Goal: Task Accomplishment & Management: Use online tool/utility

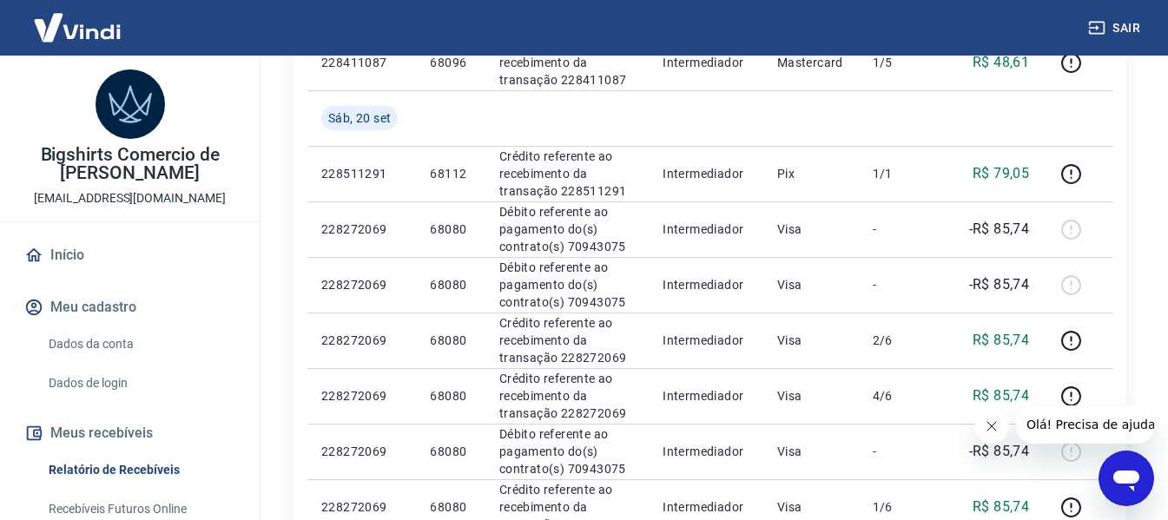
scroll to position [1129, 0]
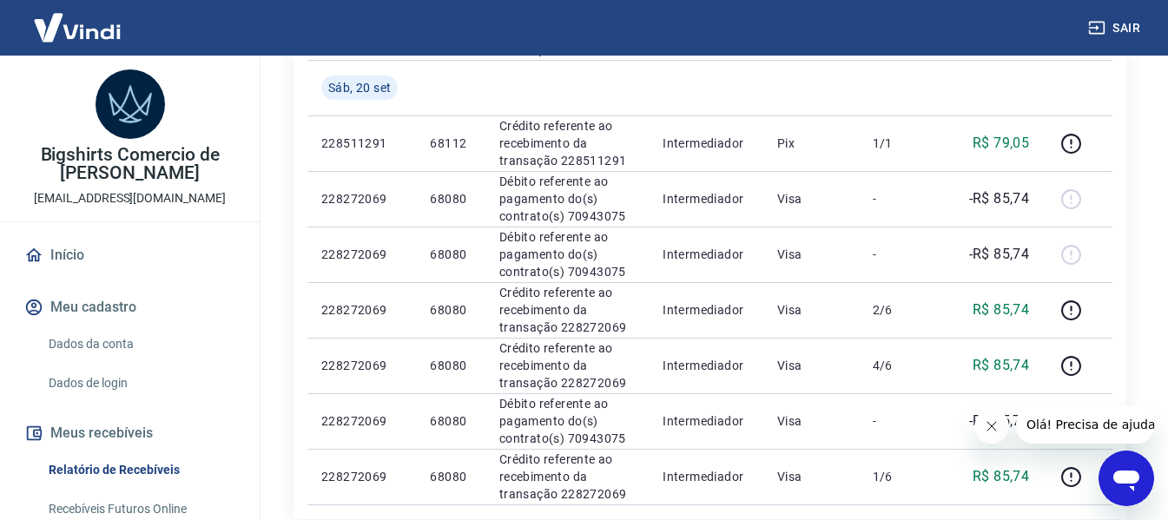
click at [62, 256] on link "Início" at bounding box center [130, 255] width 218 height 38
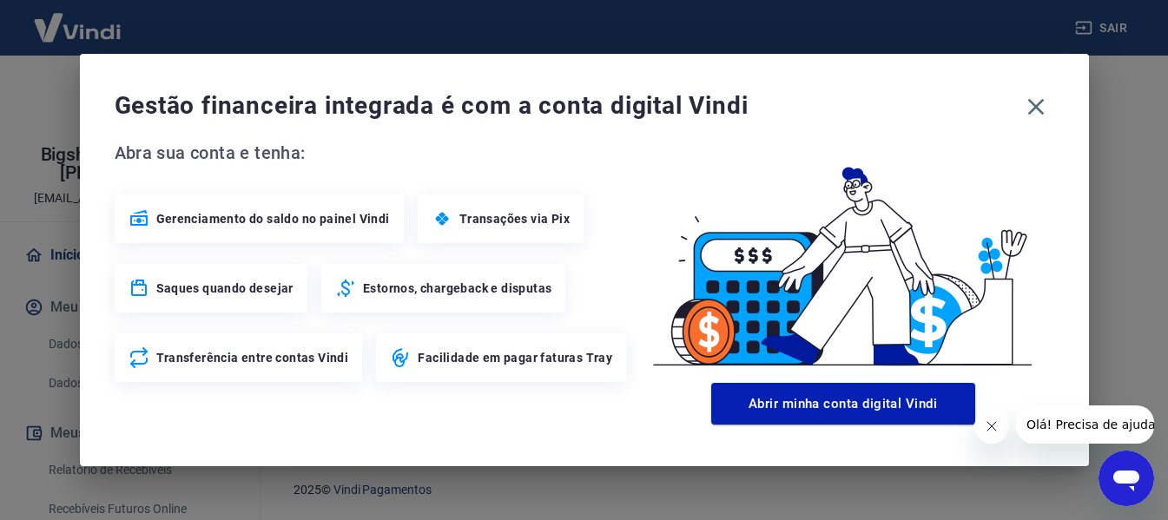
scroll to position [967, 0]
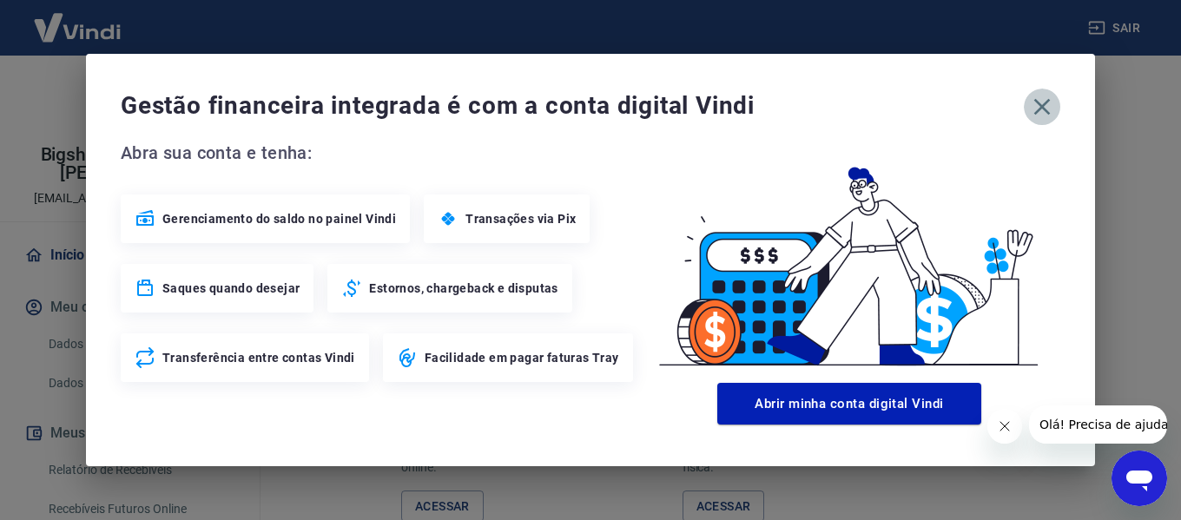
click at [1041, 105] on icon "button" at bounding box center [1042, 107] width 17 height 17
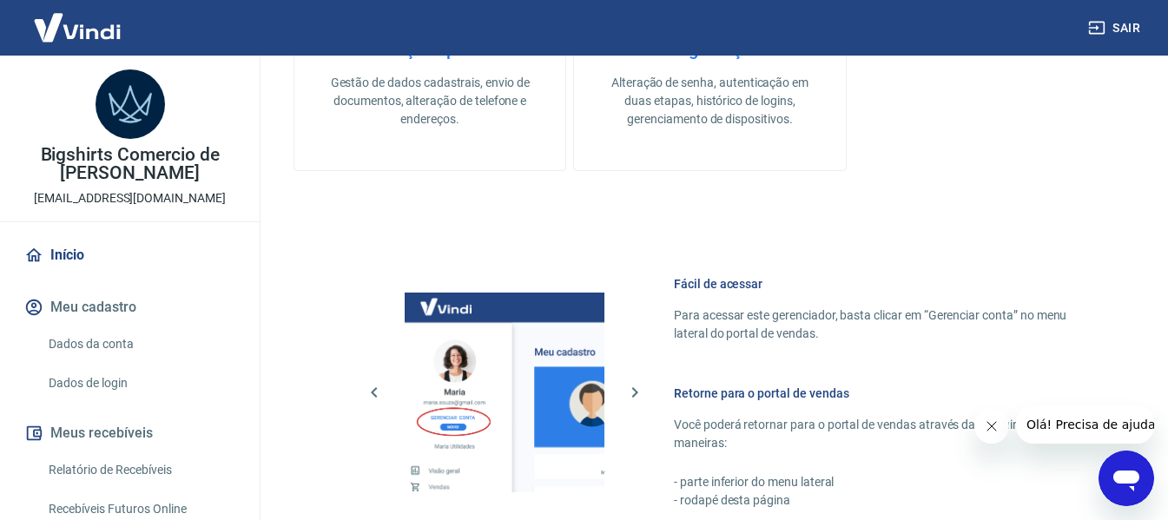
scroll to position [1085, 0]
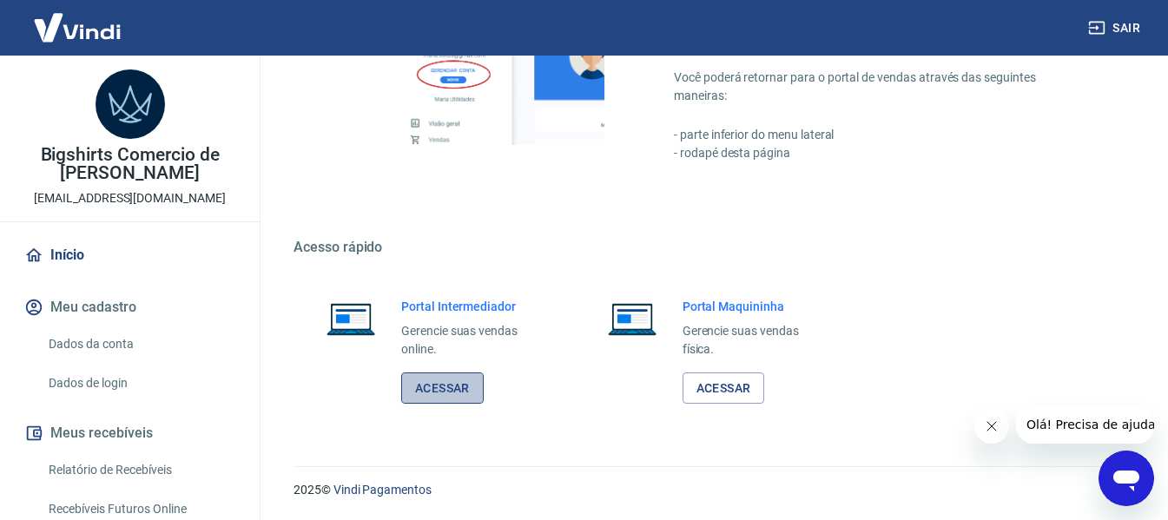
click at [460, 373] on link "Acessar" at bounding box center [442, 389] width 83 height 32
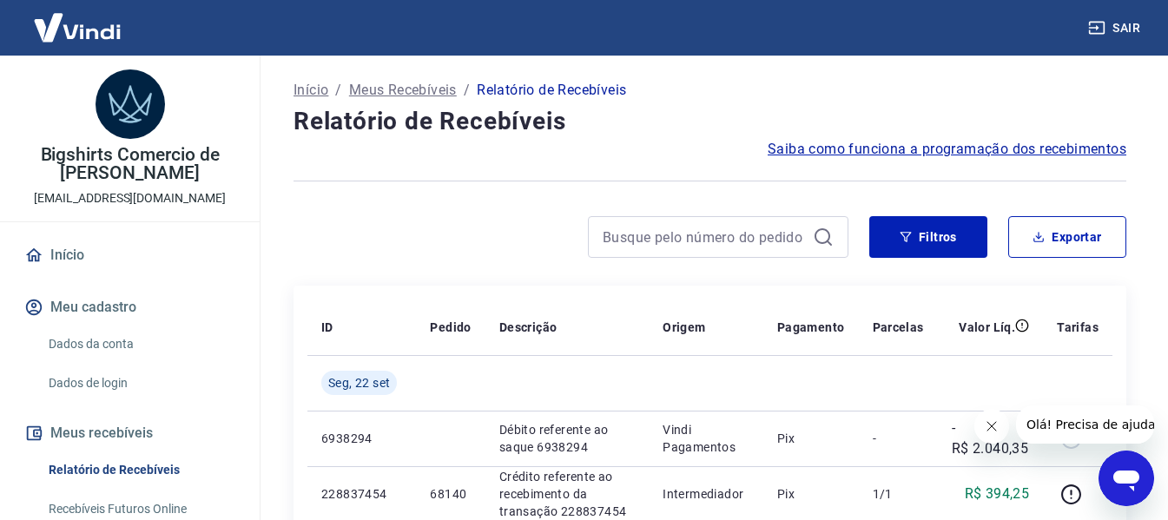
click at [133, 495] on link "Recebíveis Futuros Online" at bounding box center [140, 510] width 197 height 36
click at [155, 472] on link "Relatório de Recebíveis" at bounding box center [140, 470] width 197 height 36
click at [432, 92] on p "Meus Recebíveis" at bounding box center [403, 90] width 108 height 21
click at [136, 501] on link "Recebíveis Futuros Online" at bounding box center [140, 510] width 197 height 36
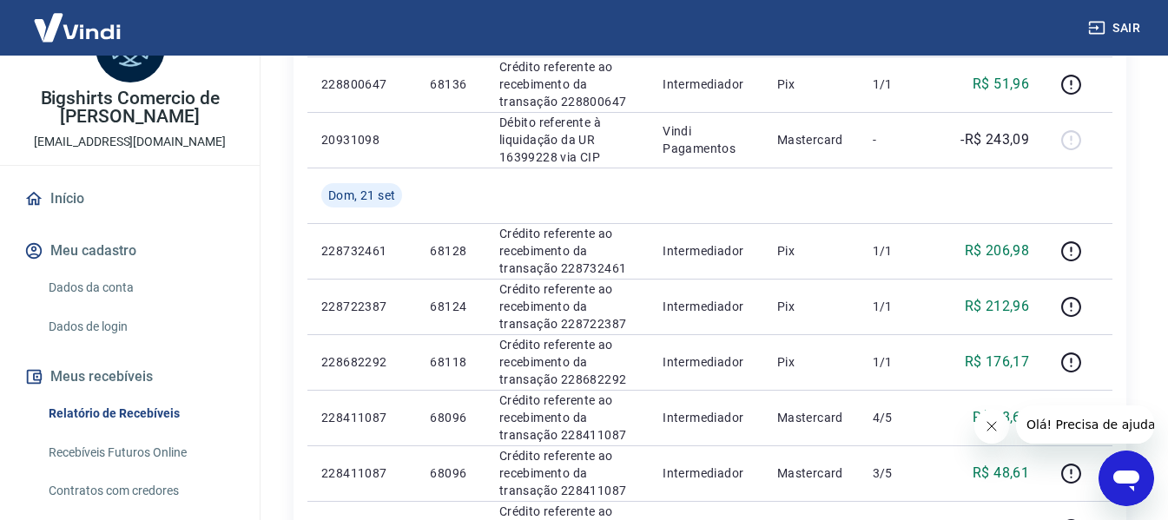
scroll to position [87, 0]
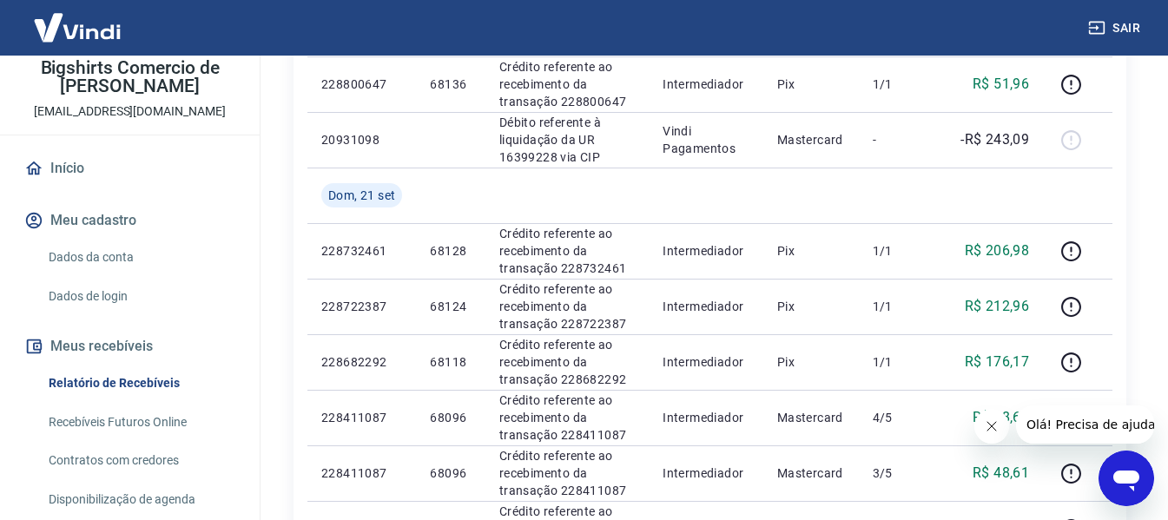
click at [138, 418] on link "Recebíveis Futuros Online" at bounding box center [140, 423] width 197 height 36
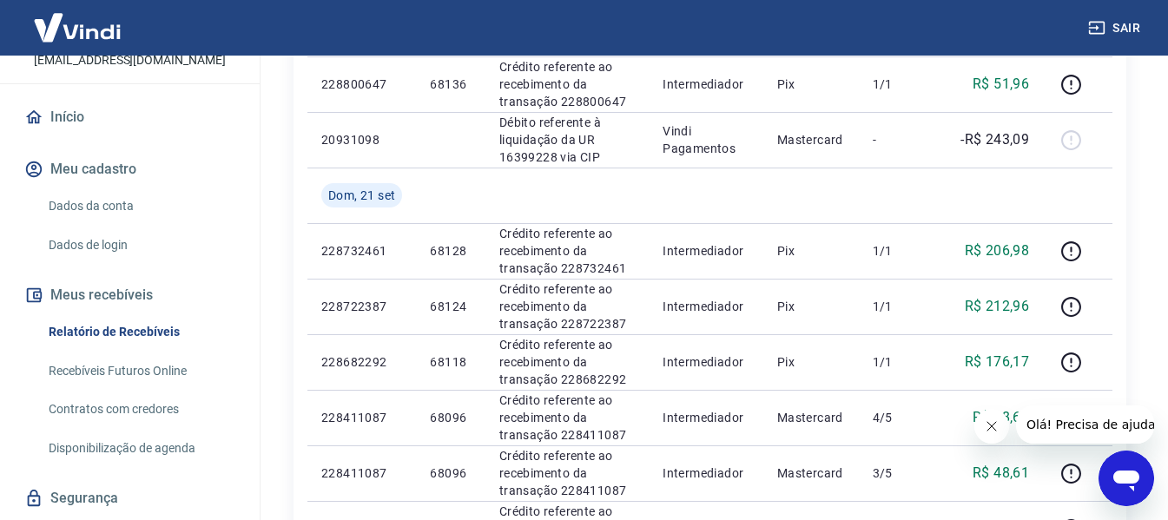
scroll to position [188, 0]
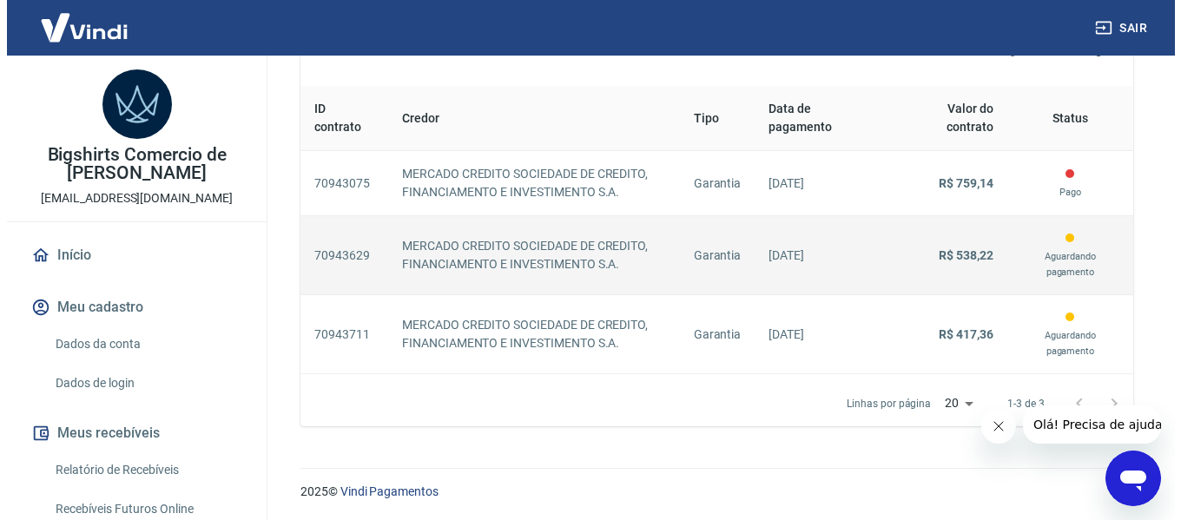
scroll to position [703, 0]
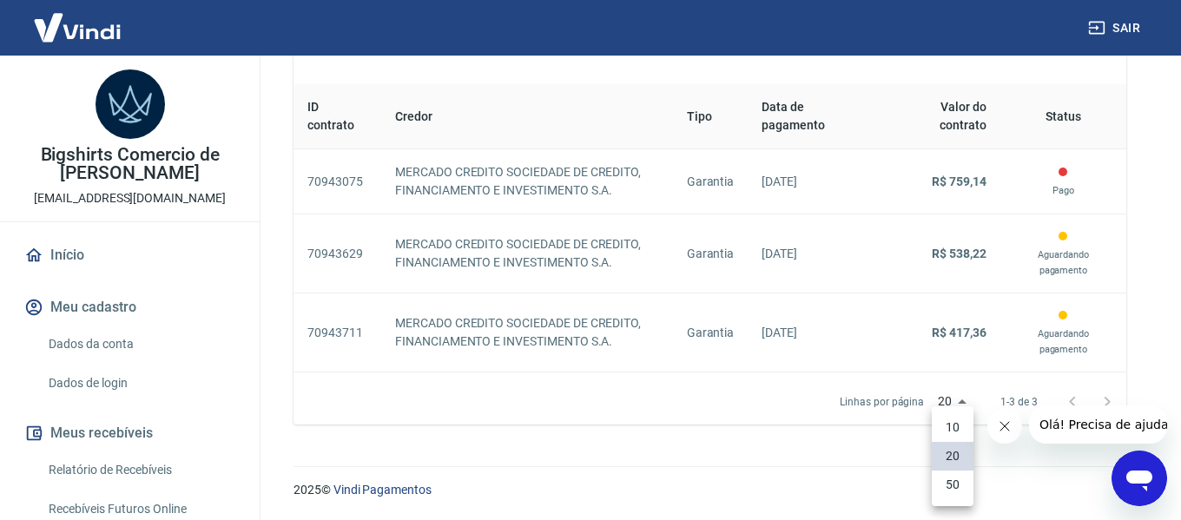
click at [952, 490] on li "50" at bounding box center [953, 485] width 42 height 29
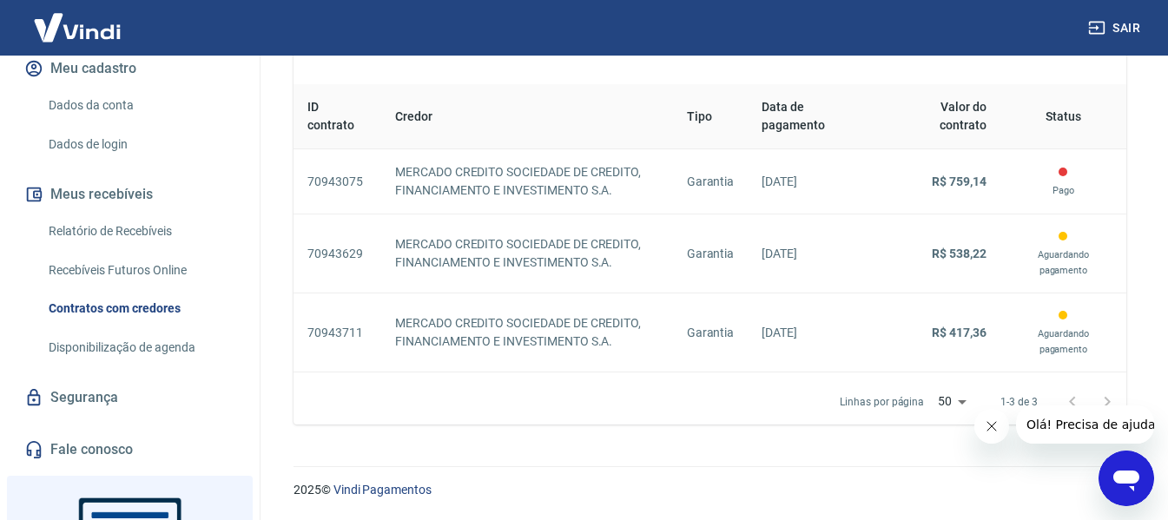
scroll to position [261, 0]
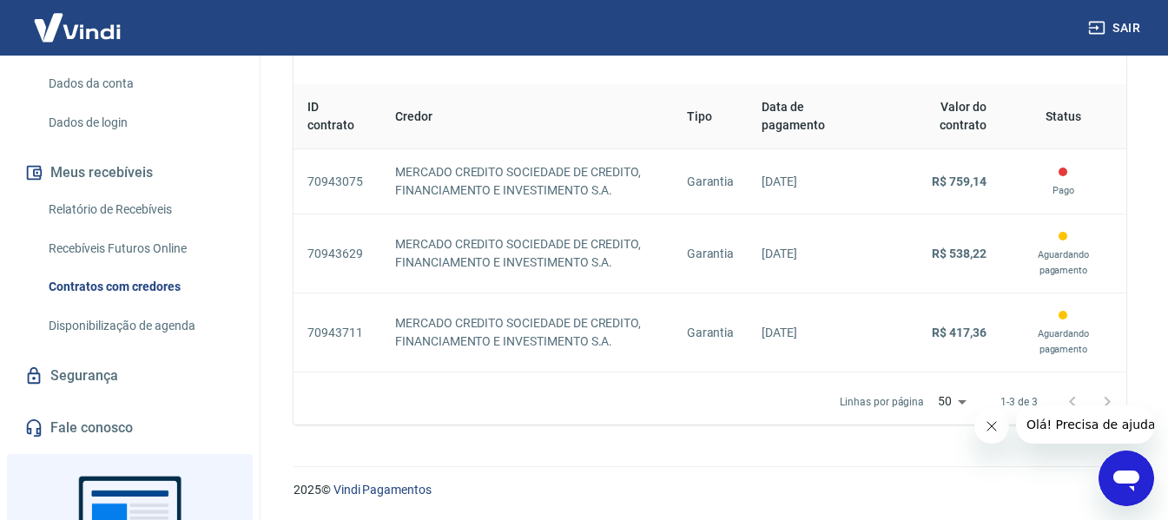
click at [144, 240] on link "Recebíveis Futuros Online" at bounding box center [140, 249] width 197 height 36
